Goal: Transaction & Acquisition: Purchase product/service

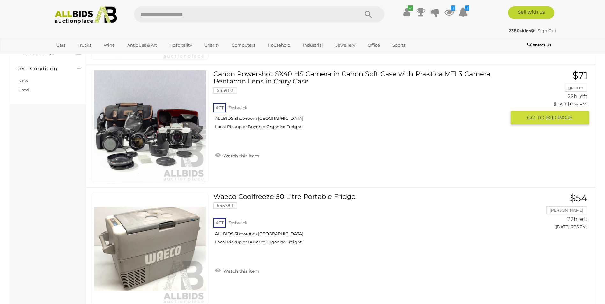
scroll to position [670, 0]
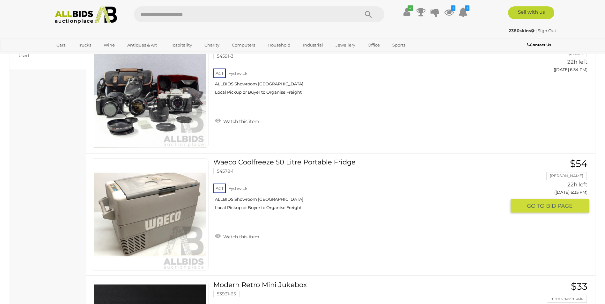
click at [266, 162] on link "Waeco Coolfreeze 50 Litre Portable Fridge 54578-1 ACT Fyshwick ALLBIDS Showroom…" at bounding box center [362, 187] width 288 height 57
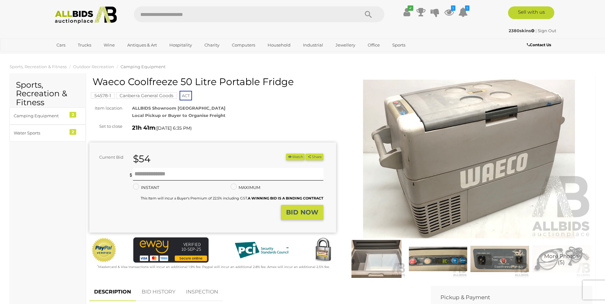
click at [434, 260] on img at bounding box center [438, 259] width 58 height 38
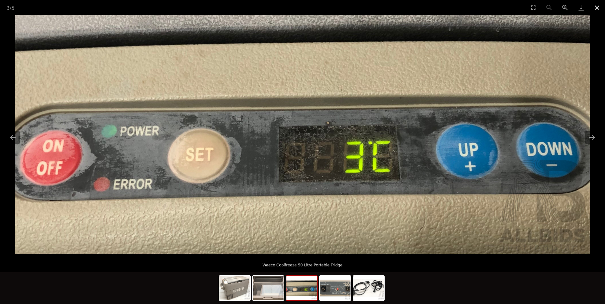
click at [598, 6] on button "Close gallery" at bounding box center [597, 7] width 16 height 15
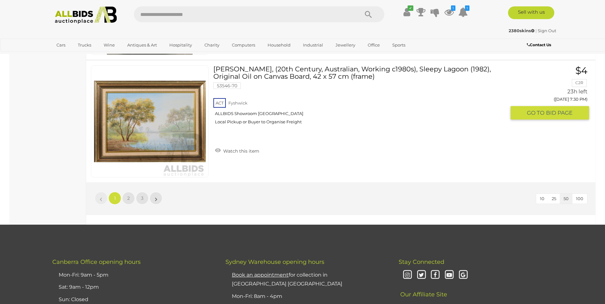
scroll to position [6127, 0]
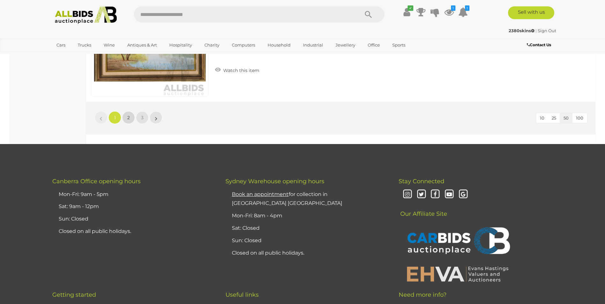
click at [128, 121] on span "2" at bounding box center [128, 118] width 3 height 6
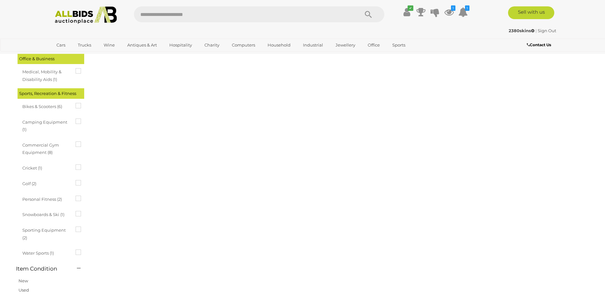
scroll to position [22, 0]
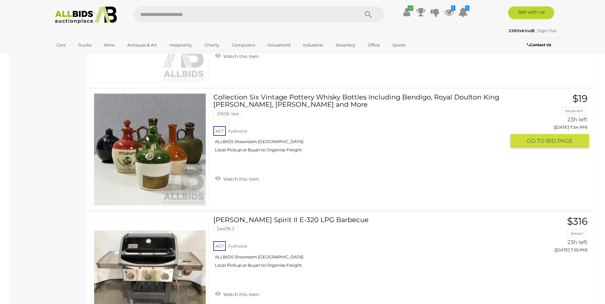
scroll to position [2543, 0]
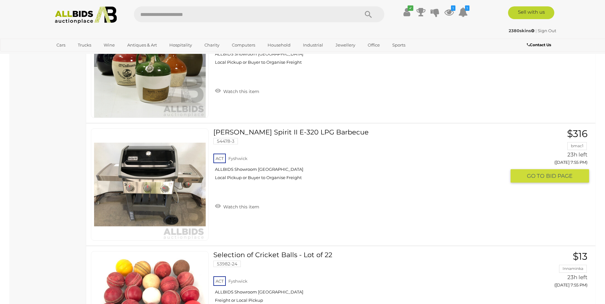
click at [259, 132] on link "Weber Spirit II E-320 LPG Barbecue 54478-3 ACT Fyshwick ALLBIDS Showroom Fyshwi…" at bounding box center [362, 157] width 288 height 57
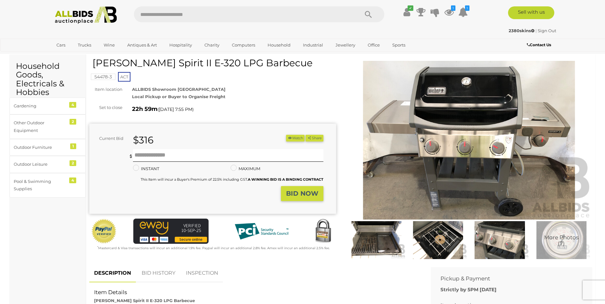
scroll to position [96, 0]
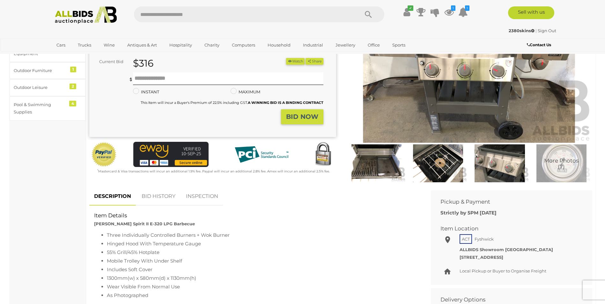
click at [384, 166] on img at bounding box center [377, 164] width 58 height 38
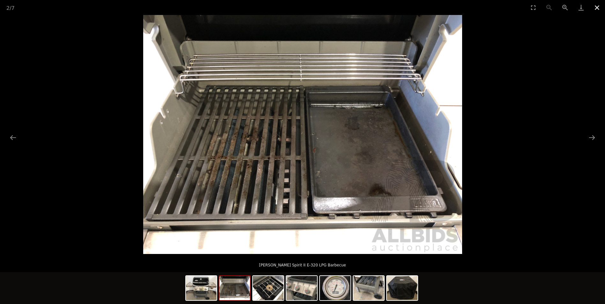
click at [597, 7] on button "Close gallery" at bounding box center [597, 7] width 16 height 15
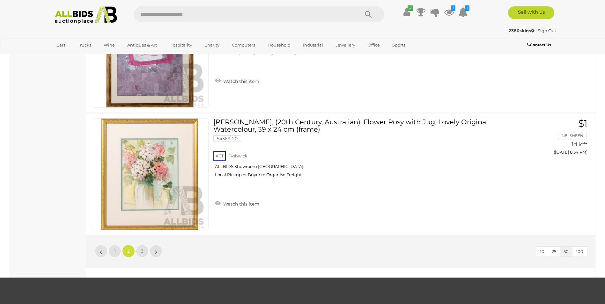
scroll to position [6054, 0]
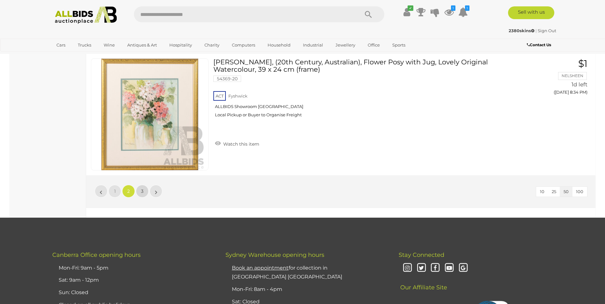
click at [141, 191] on span "3" at bounding box center [142, 192] width 3 height 6
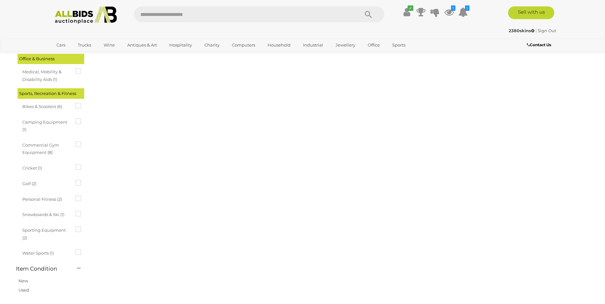
scroll to position [22, 0]
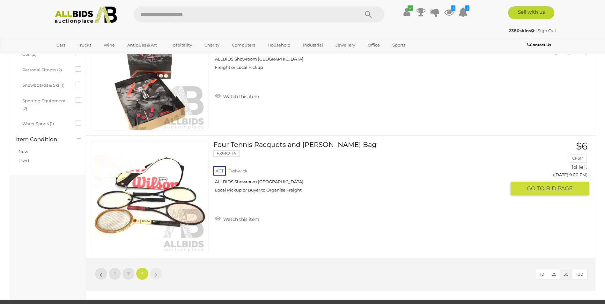
scroll to position [660, 0]
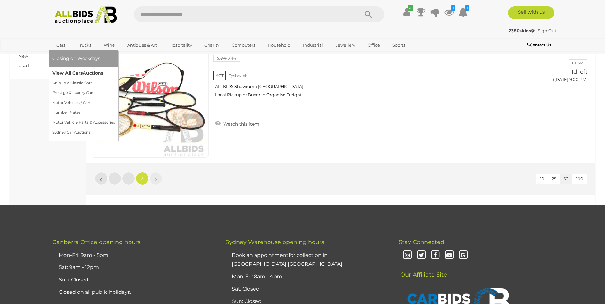
click at [72, 72] on link "View All Cars Auctions" at bounding box center [83, 73] width 63 height 10
